Goal: Understand process/instructions: Learn how to perform a task or action

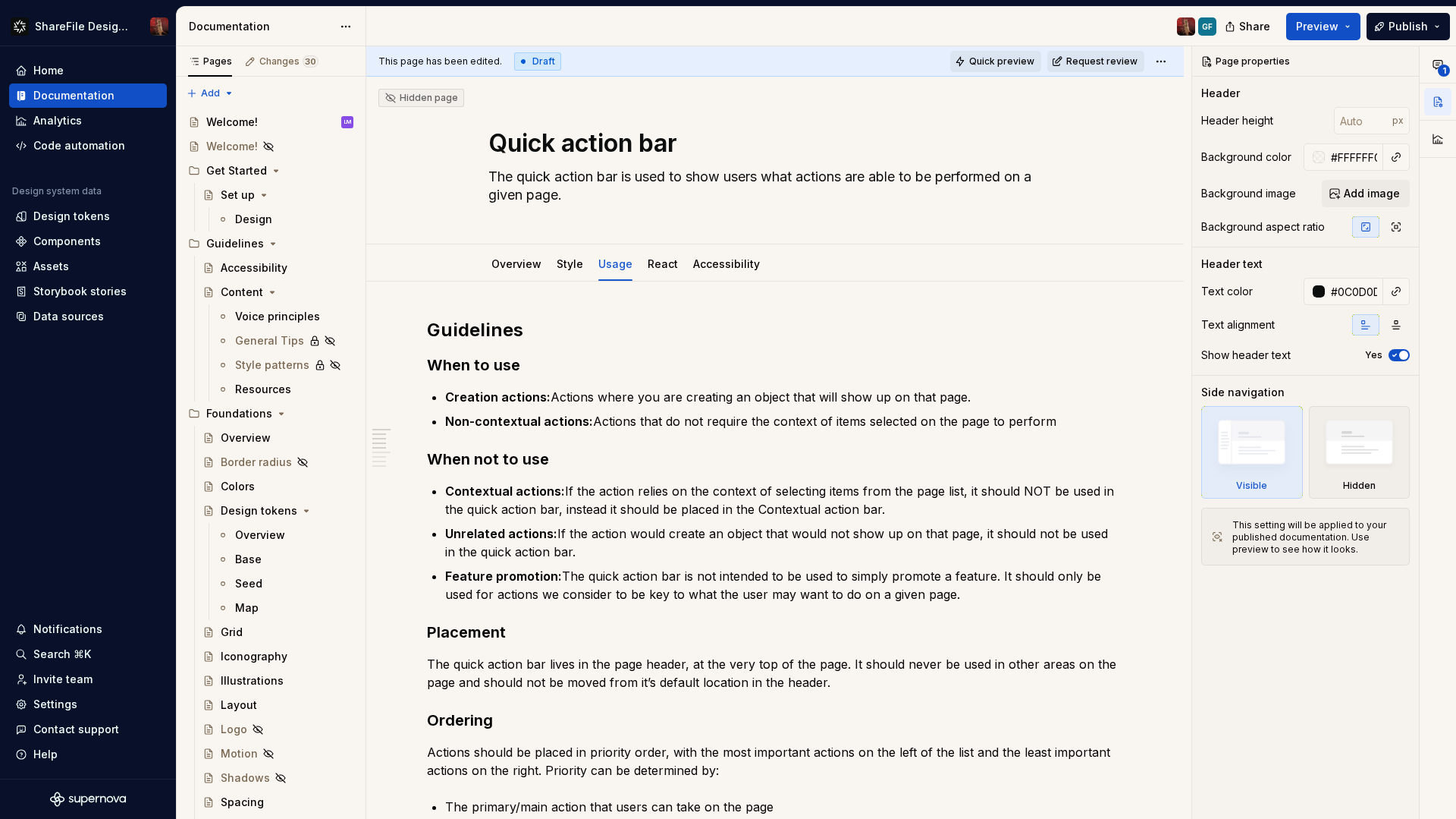
click at [994, 63] on span "Quick preview" at bounding box center [1001, 62] width 65 height 12
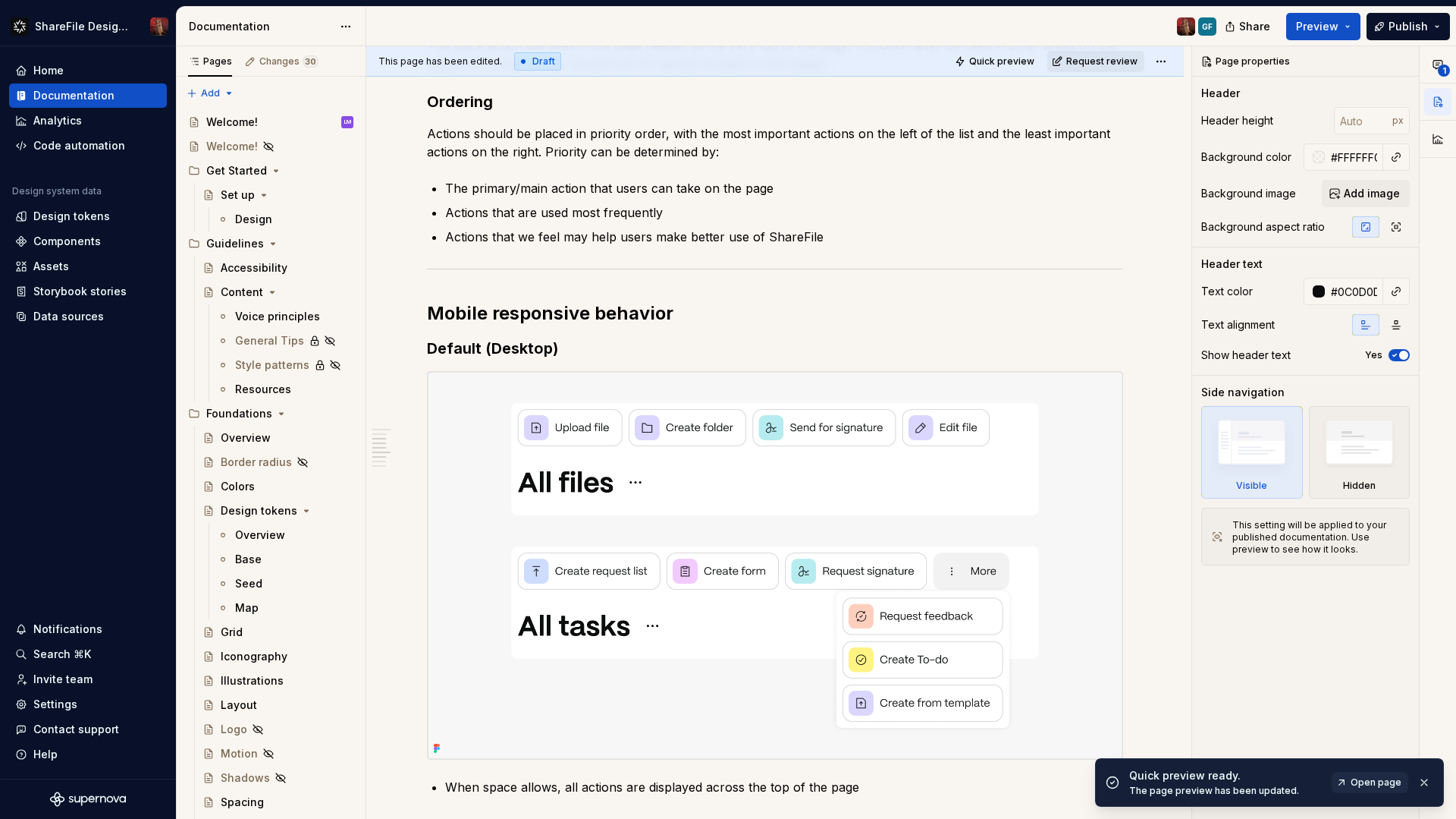
scroll to position [835, 0]
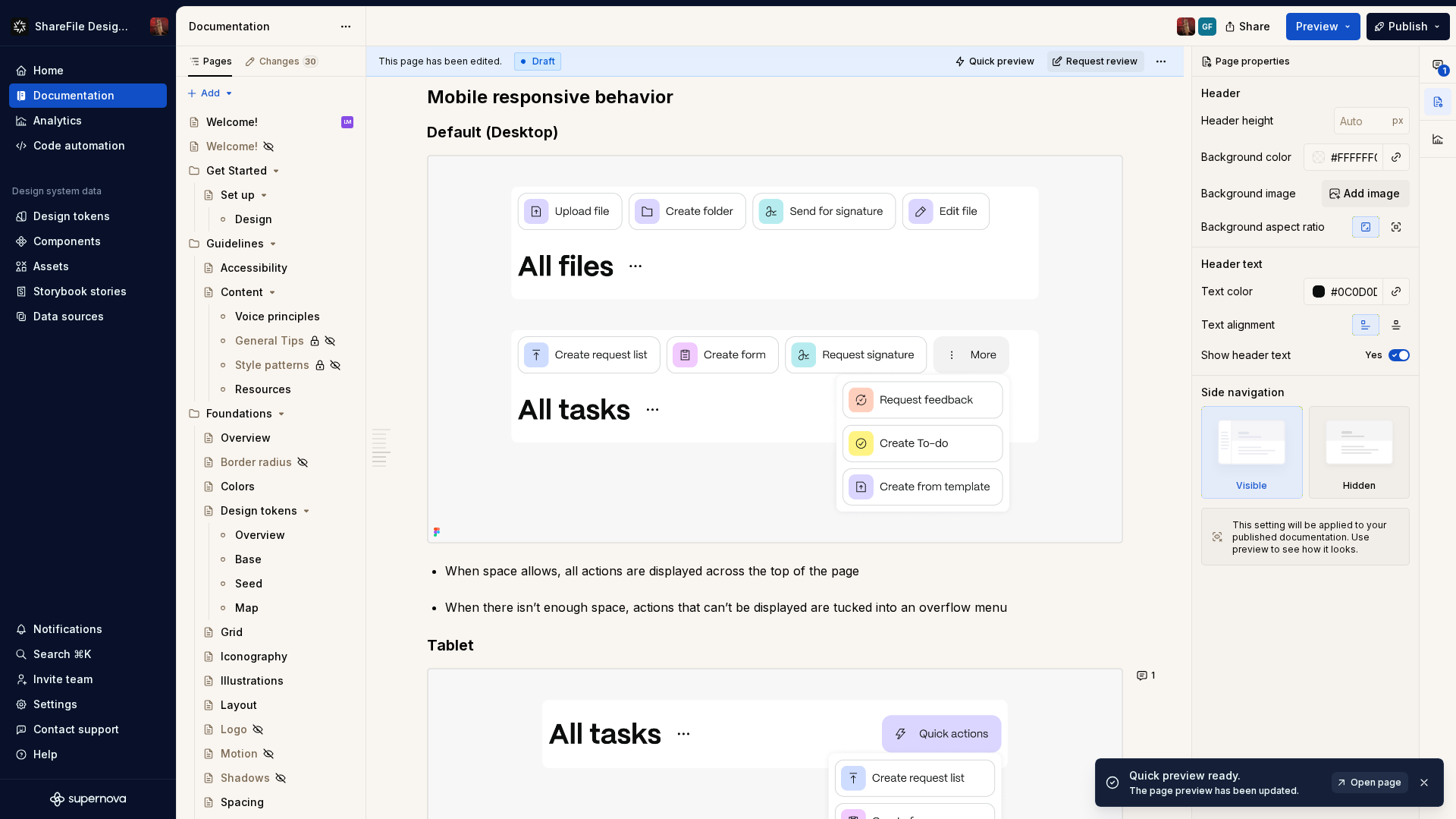
click at [1363, 787] on span "Open page" at bounding box center [1376, 783] width 51 height 12
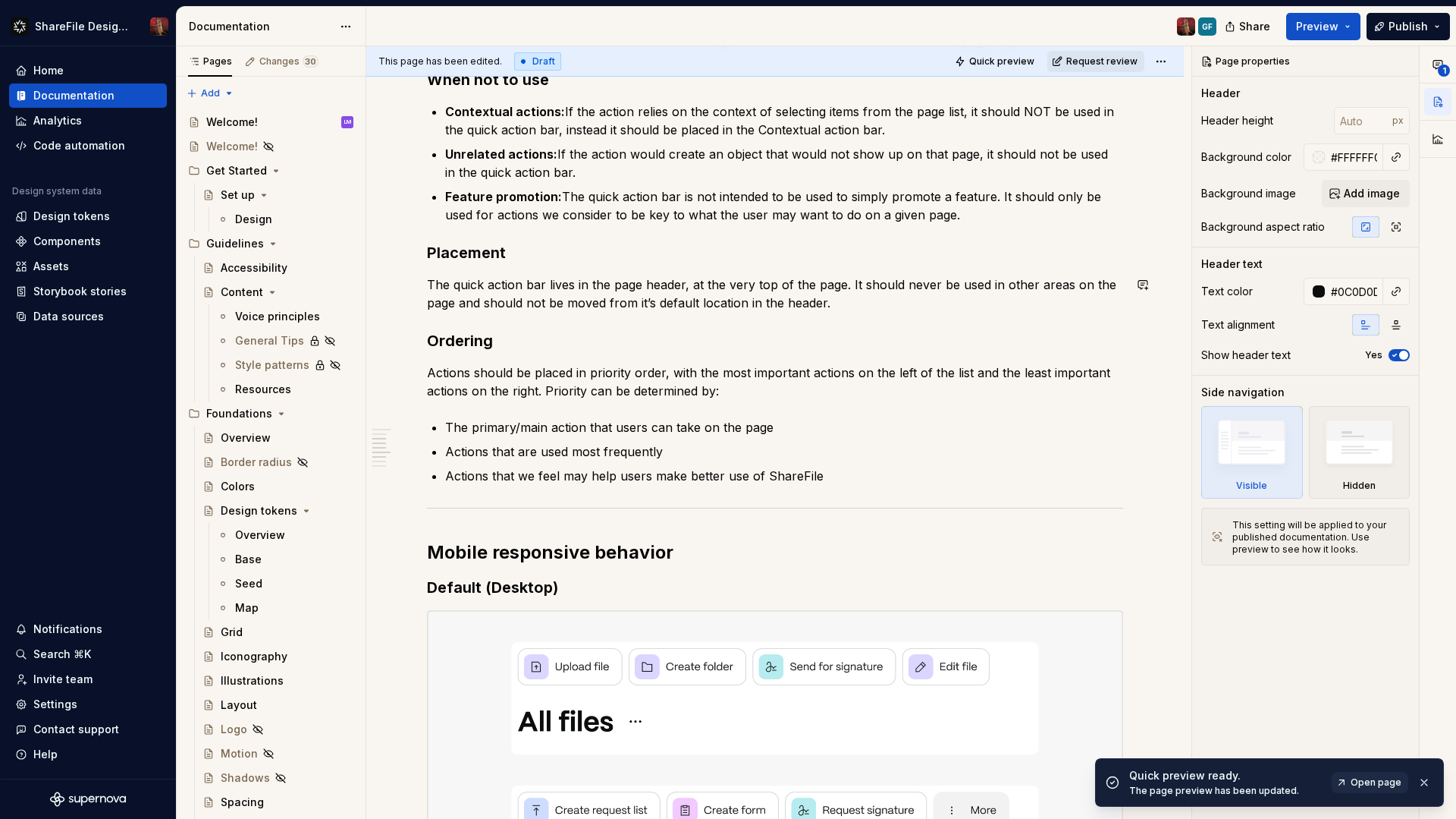
scroll to position [0, 0]
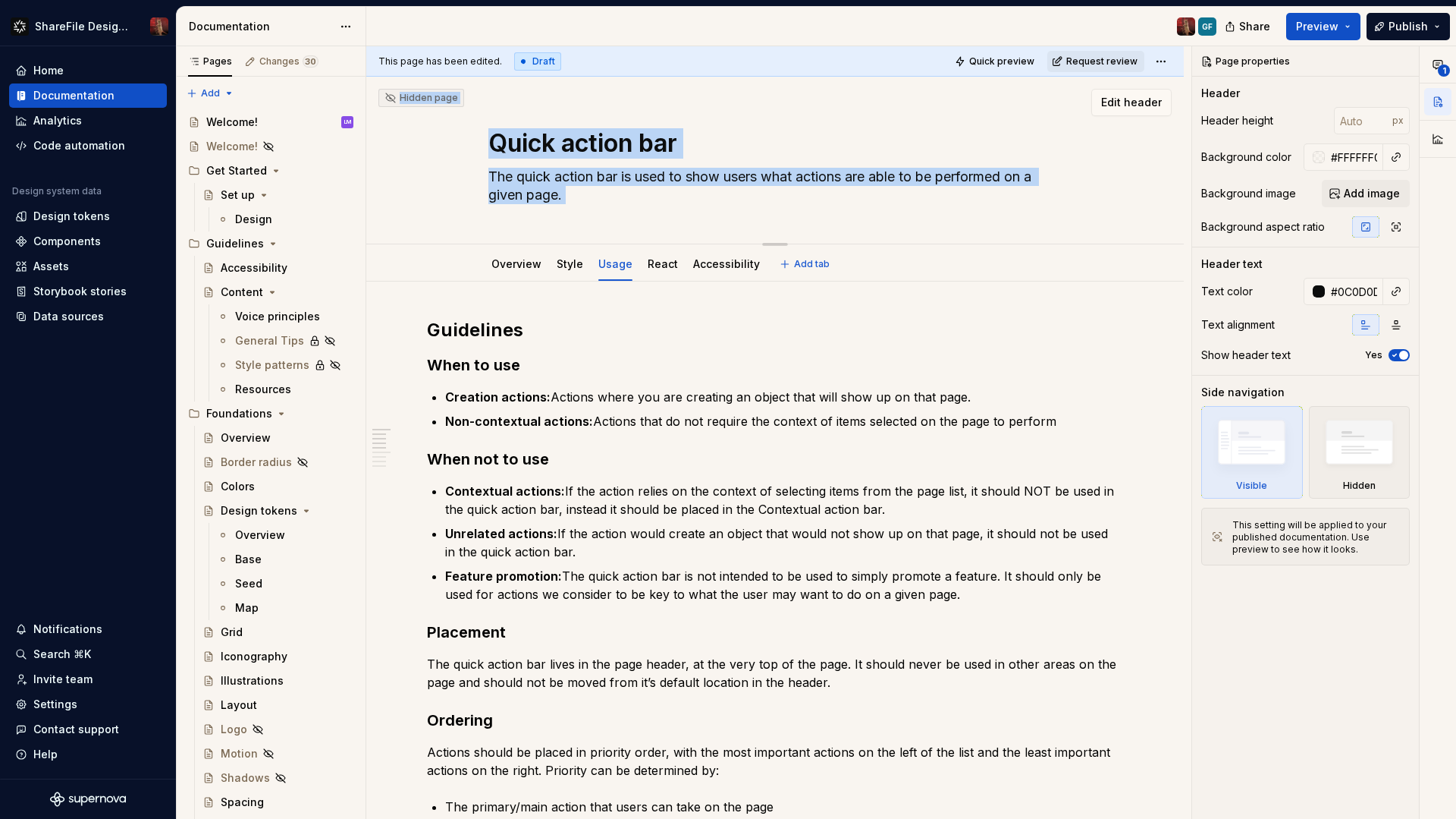
drag, startPoint x: 402, startPoint y: 100, endPoint x: 472, endPoint y: 90, distance: 70.7
click at [472, 90] on div "Hidden page Quick action bar The quick action bar is used to show users what ac…" at bounding box center [775, 160] width 818 height 168
click at [472, 90] on div "Edit header" at bounding box center [769, 102] width 806 height 28
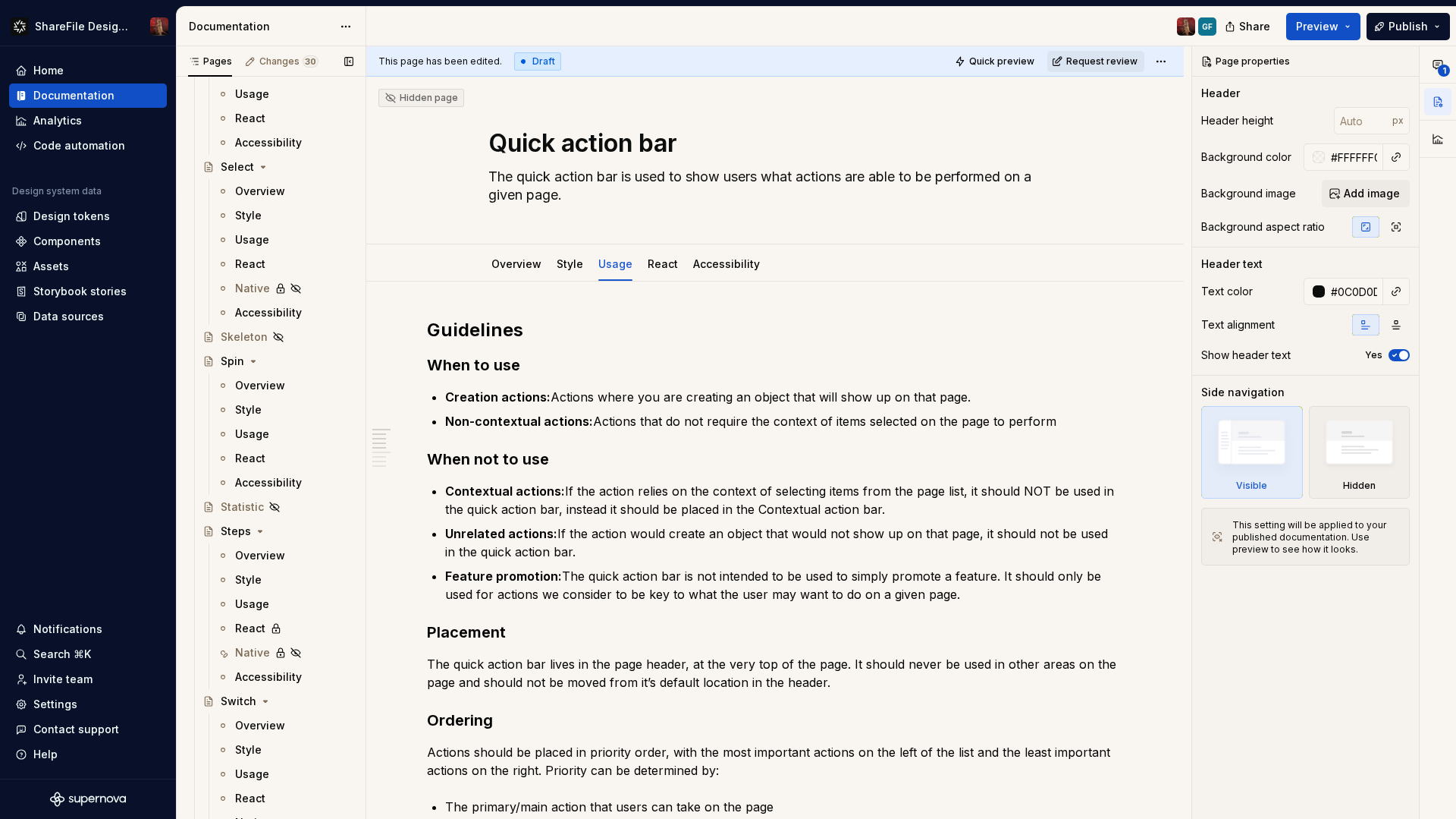
scroll to position [5283, 0]
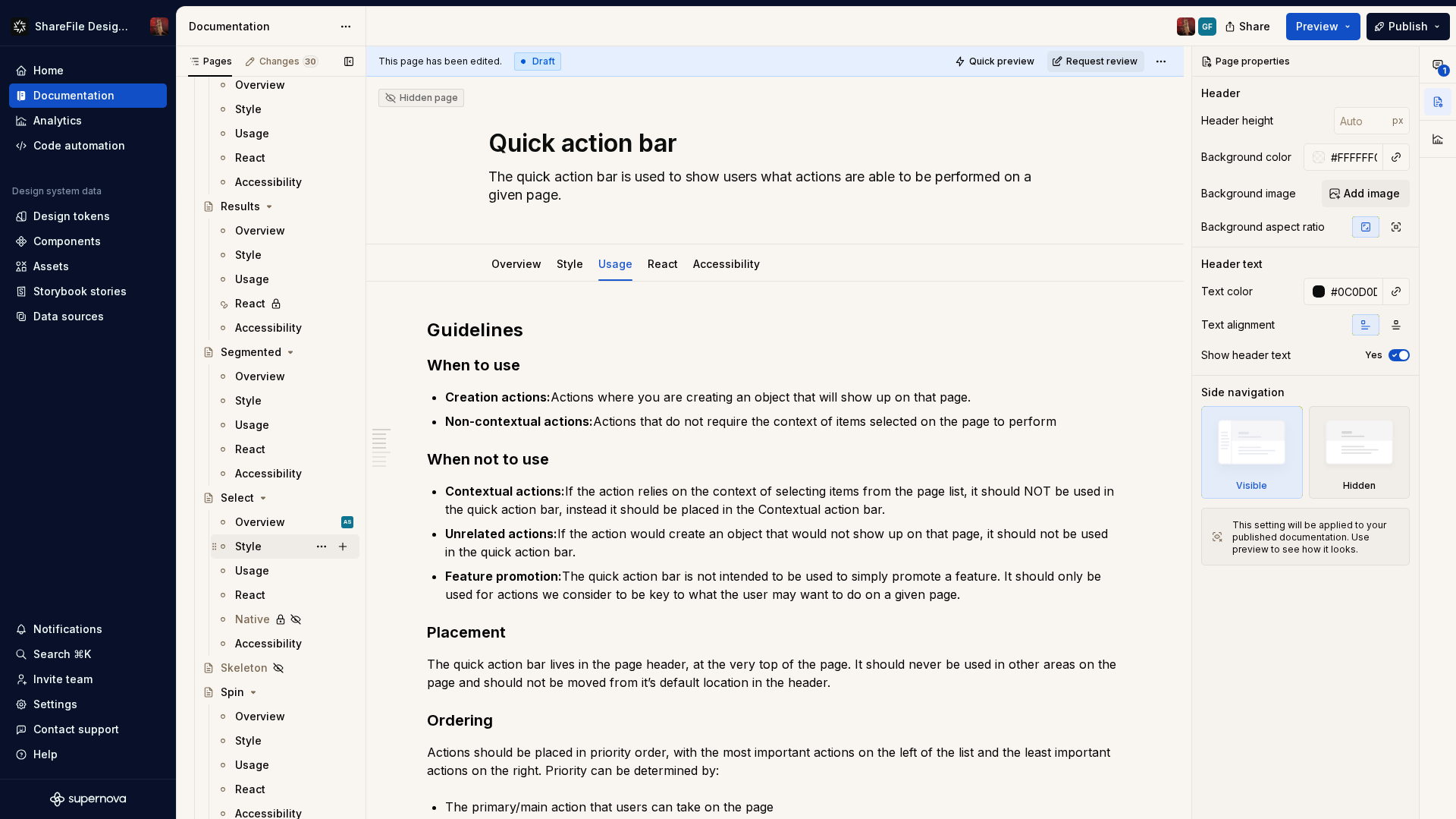
click at [252, 546] on div "Style" at bounding box center [248, 547] width 27 height 16
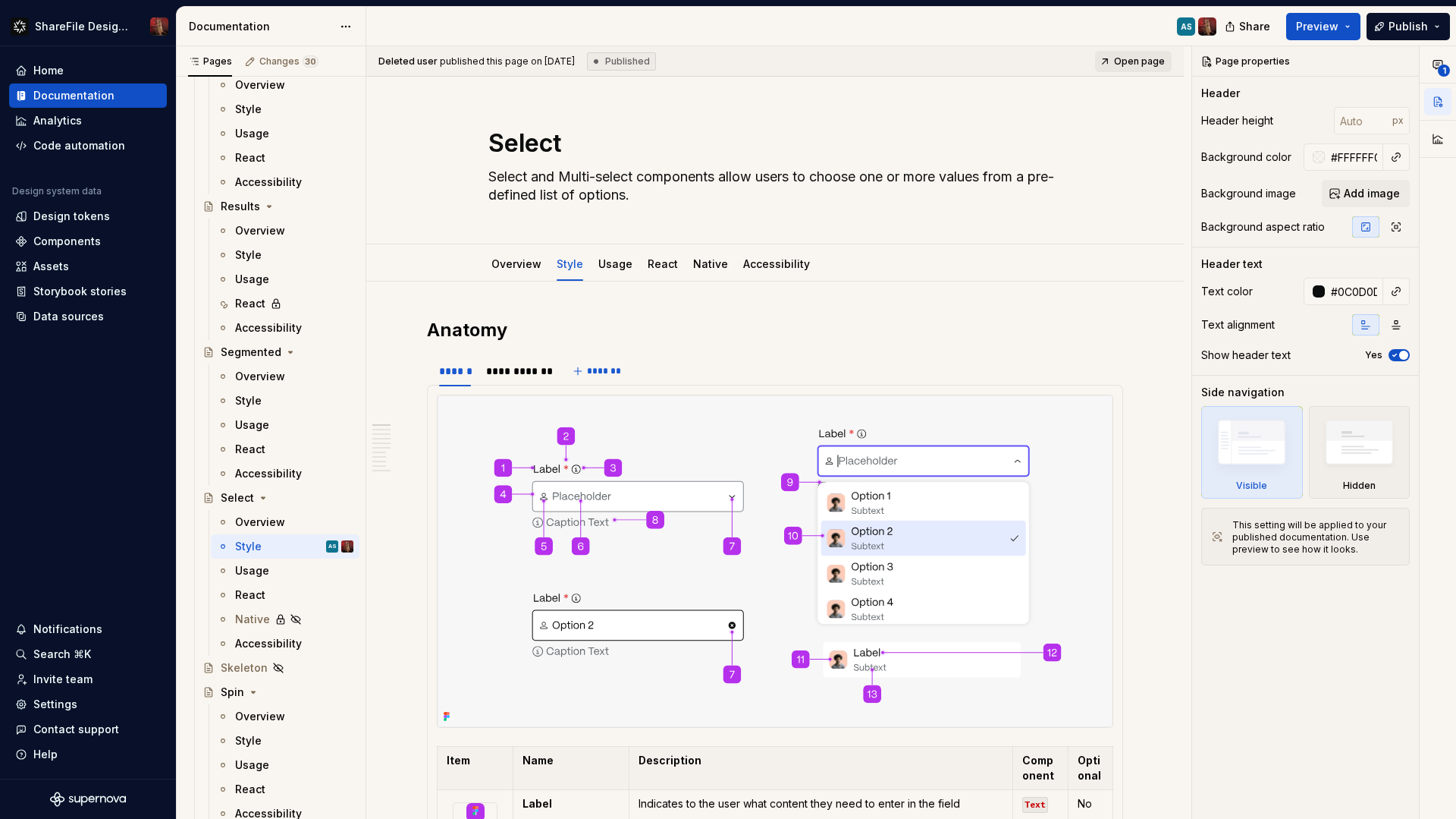
type textarea "*"
